Goal: Information Seeking & Learning: Learn about a topic

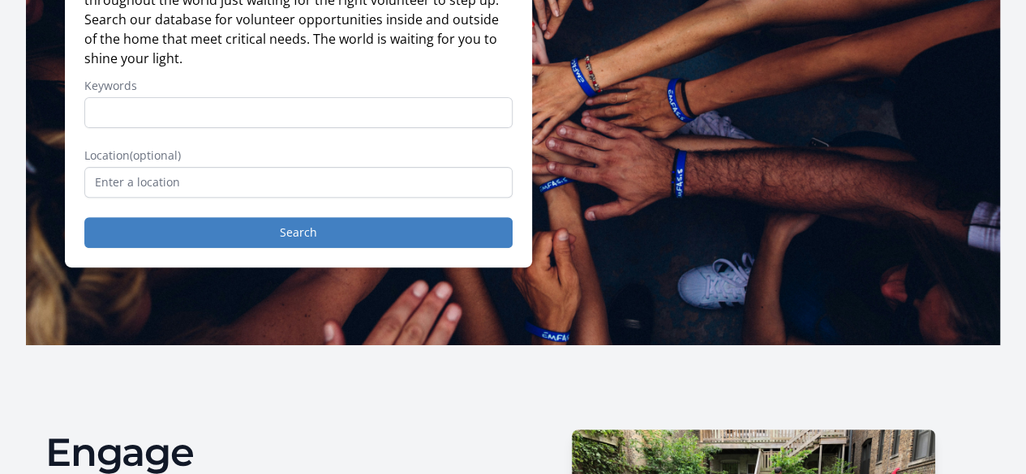
scroll to position [215, 0]
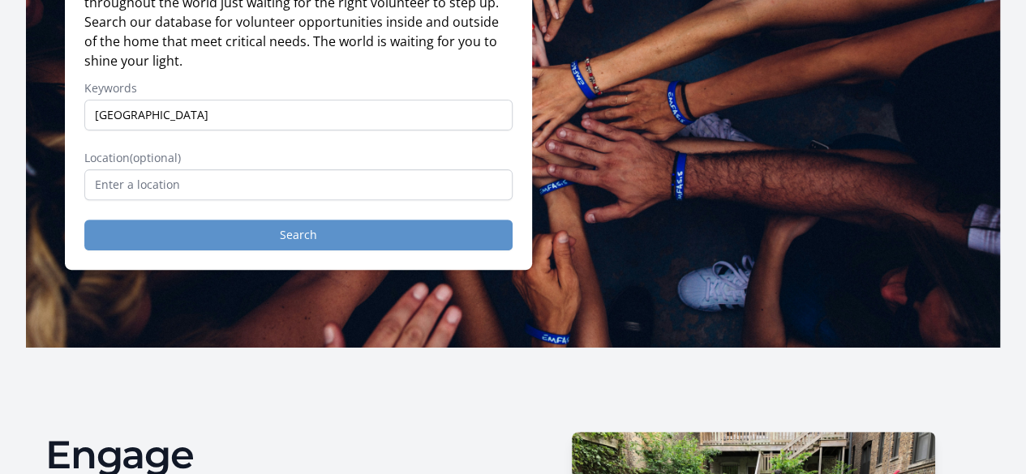
type input "[GEOGRAPHIC_DATA]"
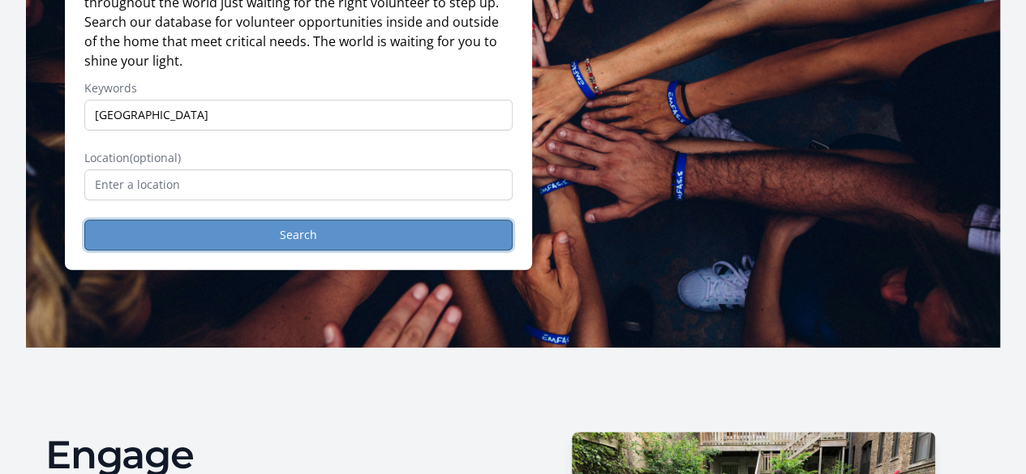
click at [224, 239] on button "Search" at bounding box center [298, 235] width 428 height 31
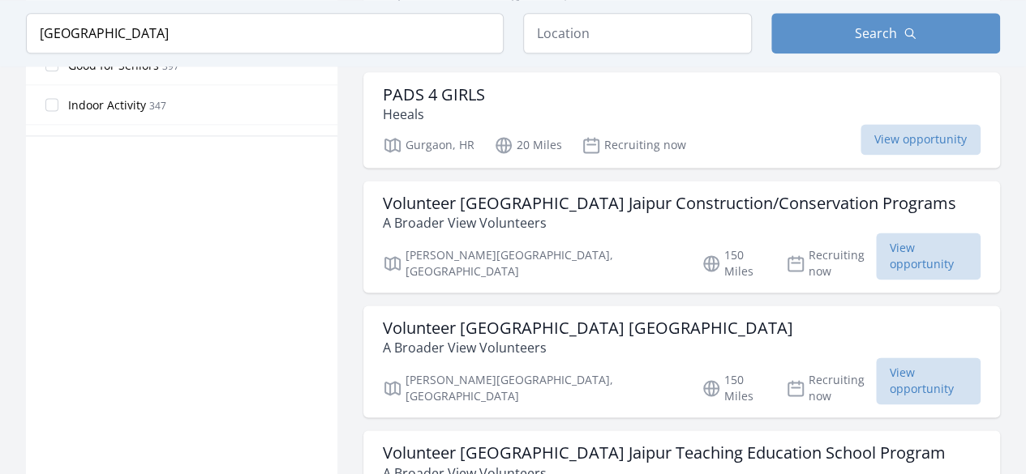
scroll to position [1095, 0]
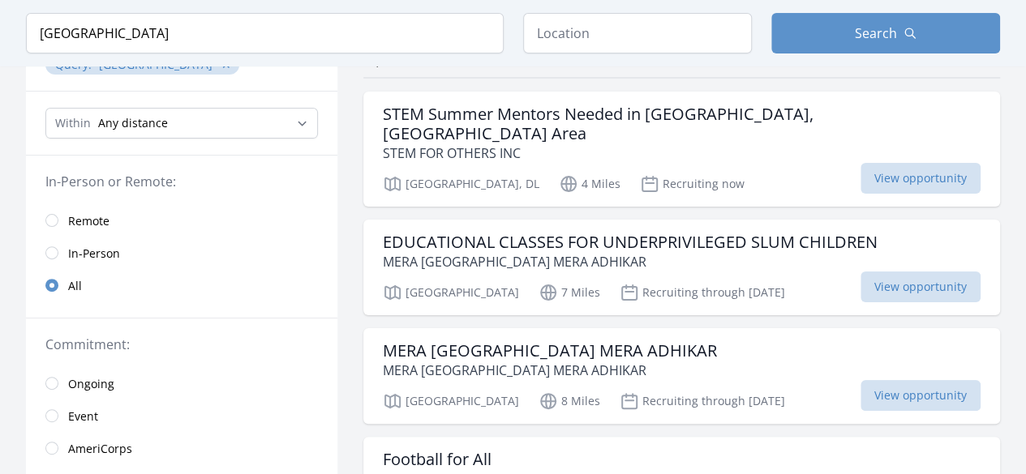
scroll to position [152, 0]
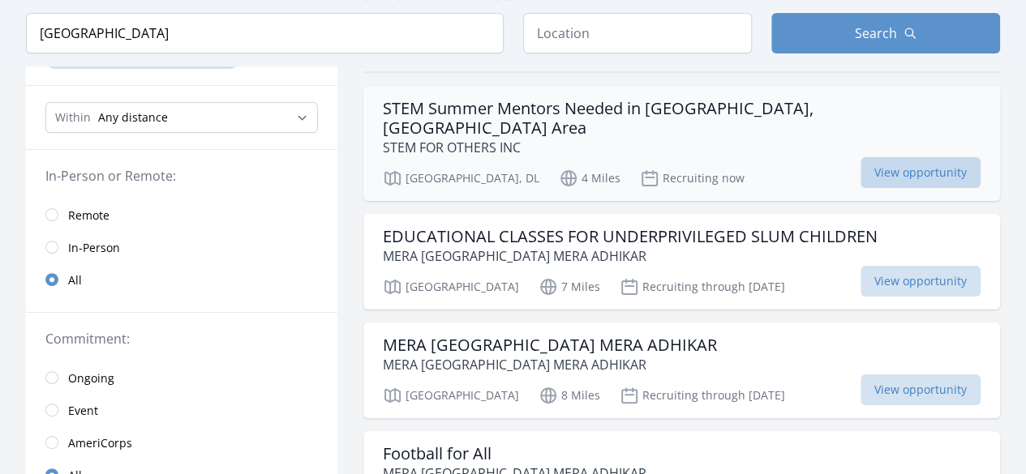
click at [887, 157] on span "View opportunity" at bounding box center [921, 172] width 120 height 31
